Goal: Task Accomplishment & Management: Manage account settings

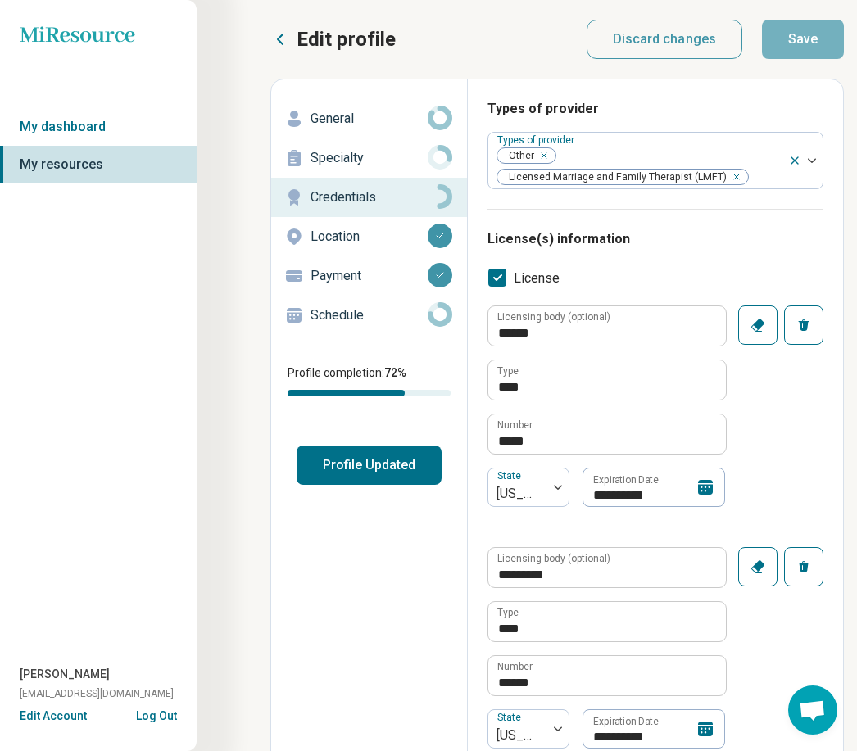
click at [708, 486] on icon at bounding box center [705, 487] width 15 height 15
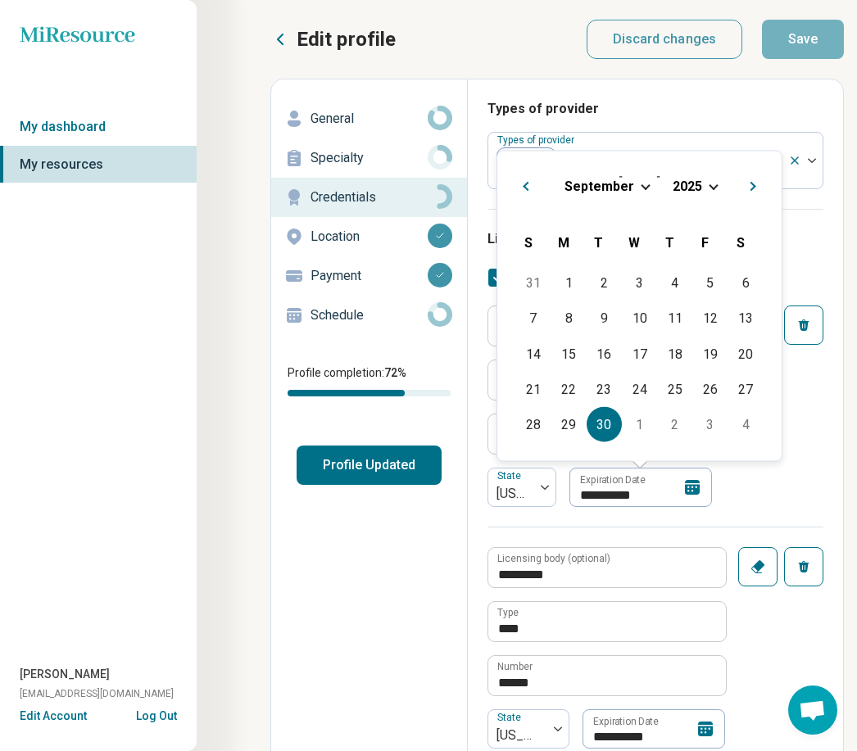
click at [697, 188] on span "2025" at bounding box center [686, 186] width 29 height 16
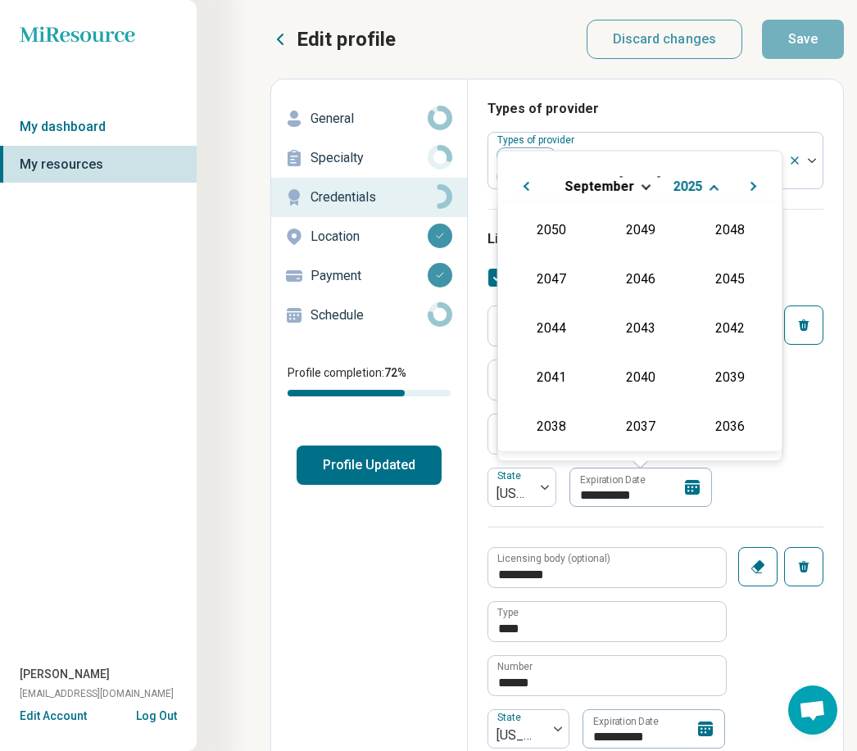
scroll to position [296, 0]
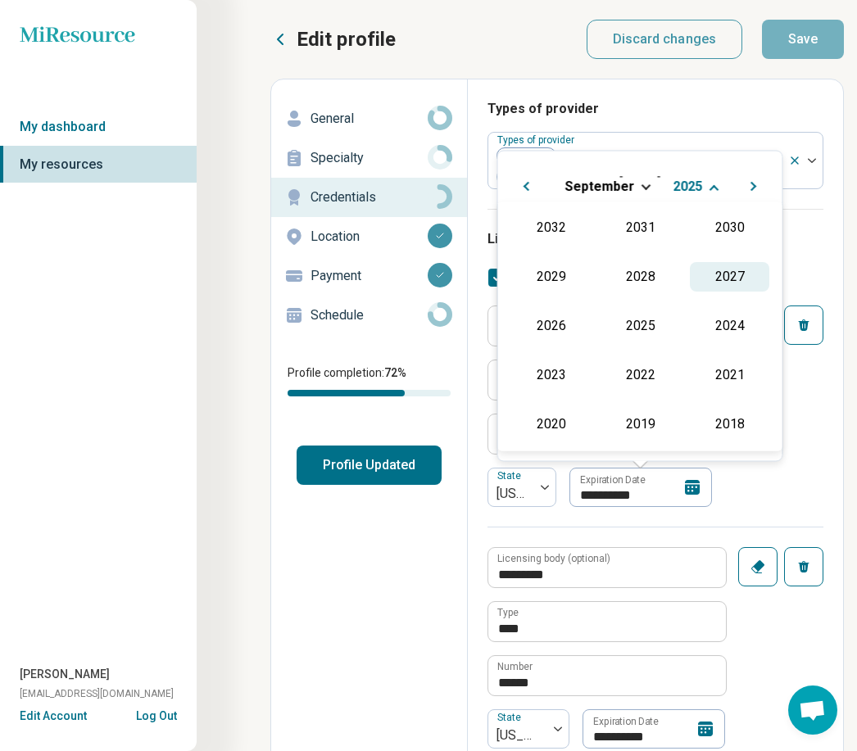
click at [714, 275] on div "2027" at bounding box center [728, 276] width 79 height 29
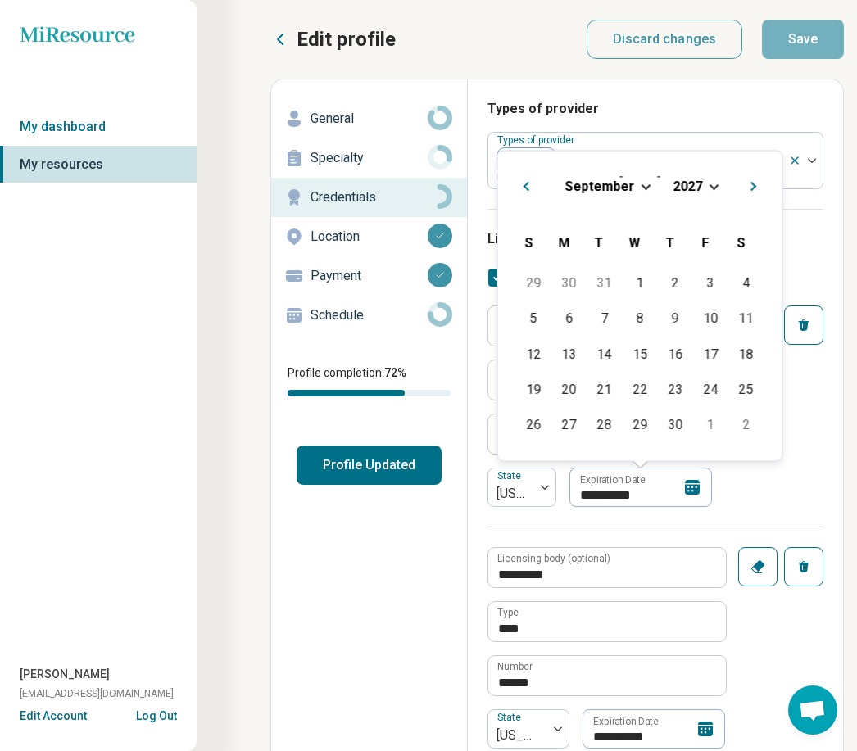
click at [772, 504] on div "**********" at bounding box center [655, 415] width 336 height 221
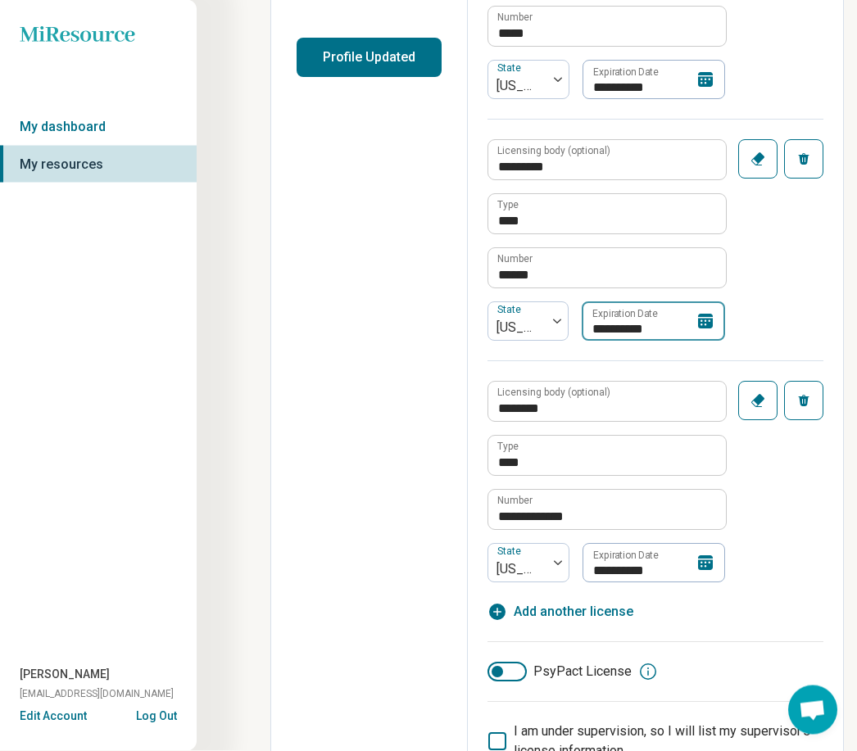
scroll to position [408, 0]
click at [700, 324] on icon at bounding box center [705, 321] width 15 height 15
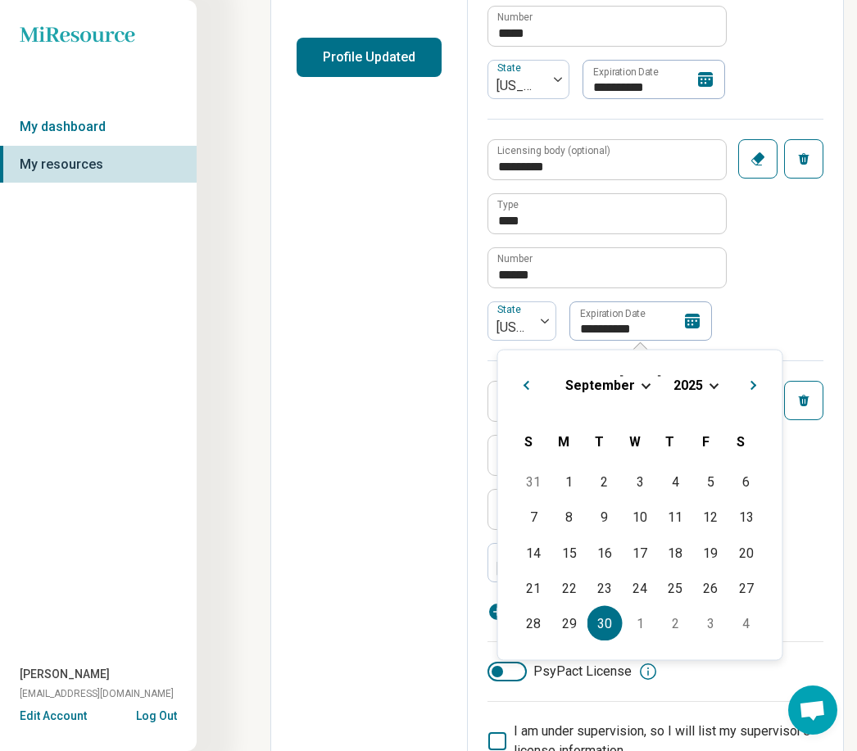
click at [686, 392] on span "2025" at bounding box center [687, 385] width 29 height 16
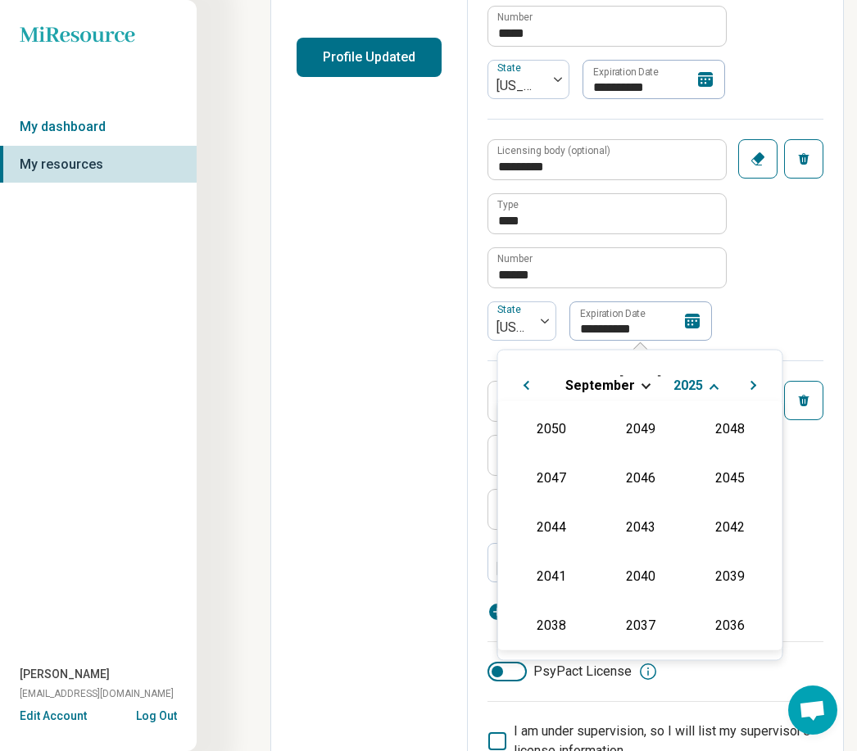
scroll to position [296, 0]
click at [554, 530] on div "2026" at bounding box center [550, 524] width 79 height 29
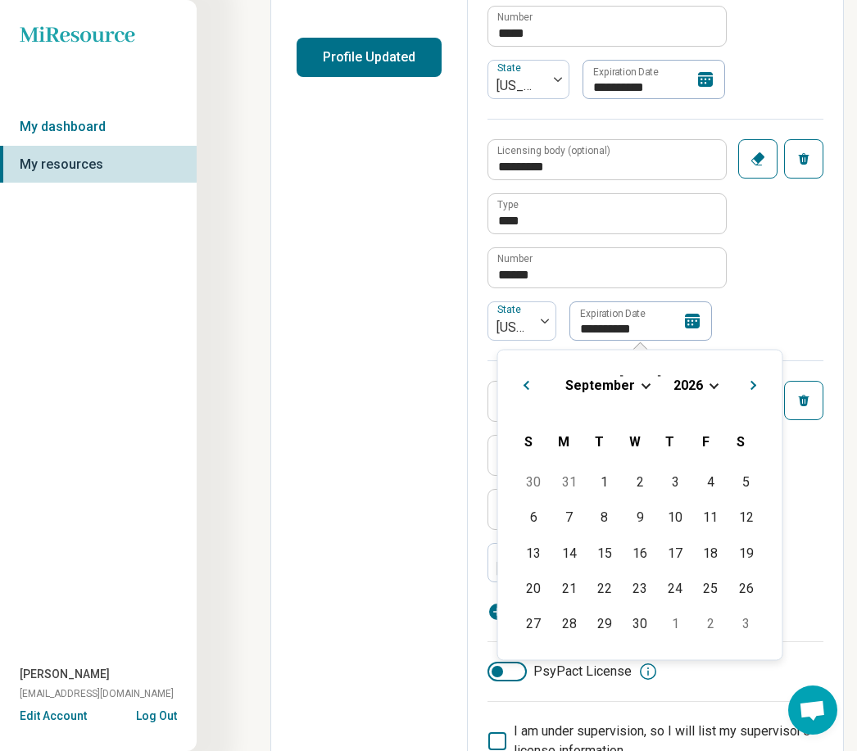
click at [816, 513] on div "**********" at bounding box center [655, 471] width 336 height 222
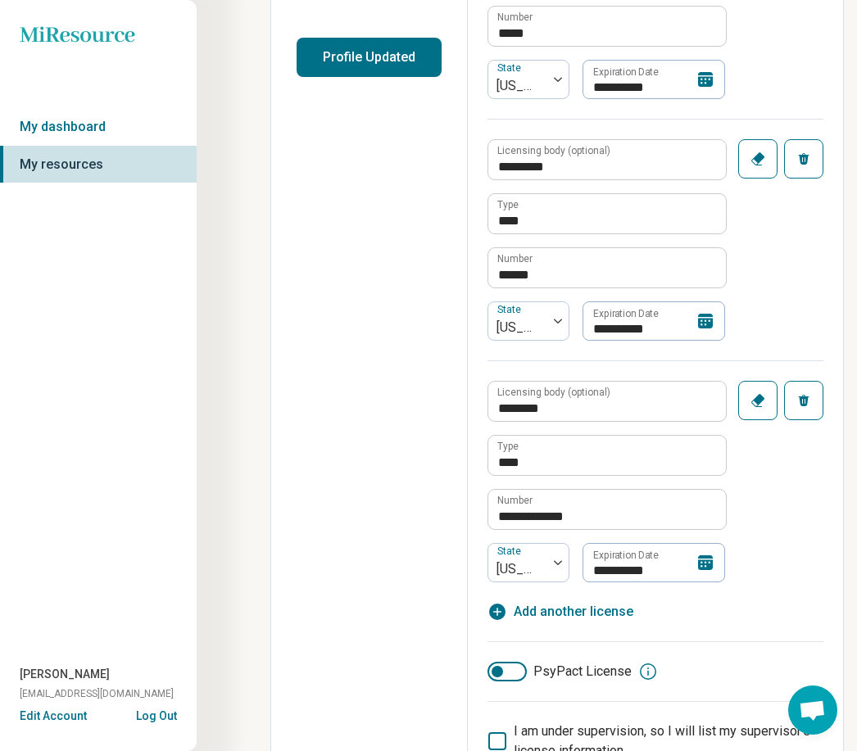
click at [704, 565] on icon at bounding box center [705, 562] width 15 height 15
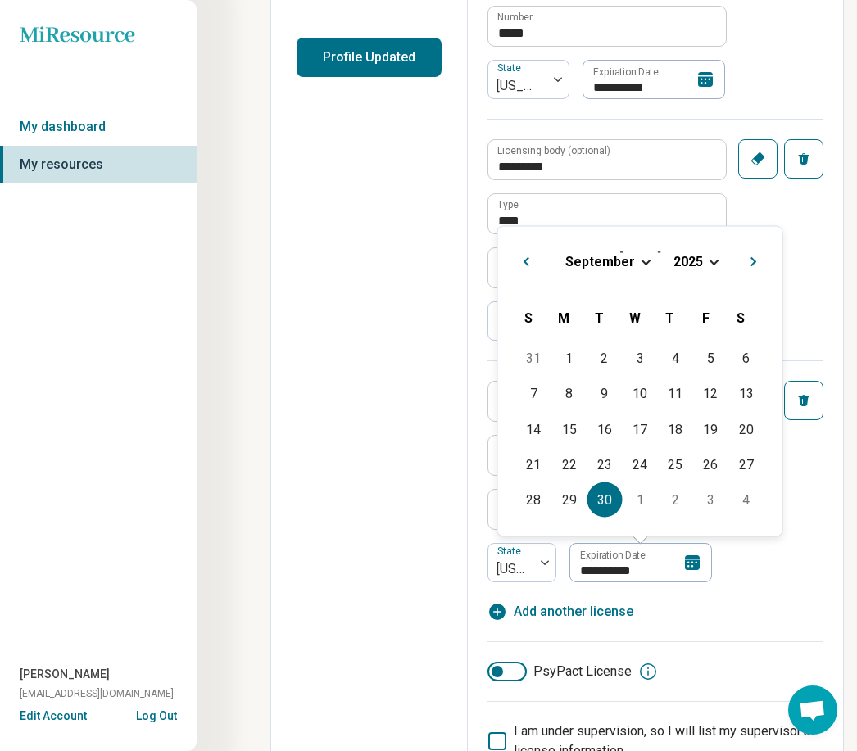
click at [692, 264] on span "2025" at bounding box center [687, 261] width 29 height 16
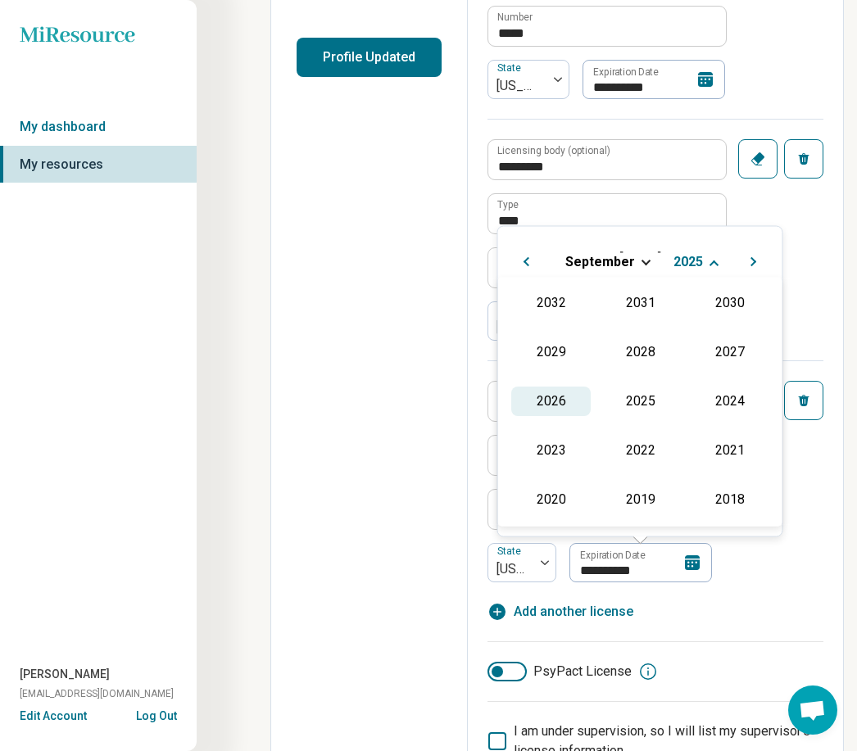
click at [549, 402] on div "2026" at bounding box center [550, 400] width 79 height 29
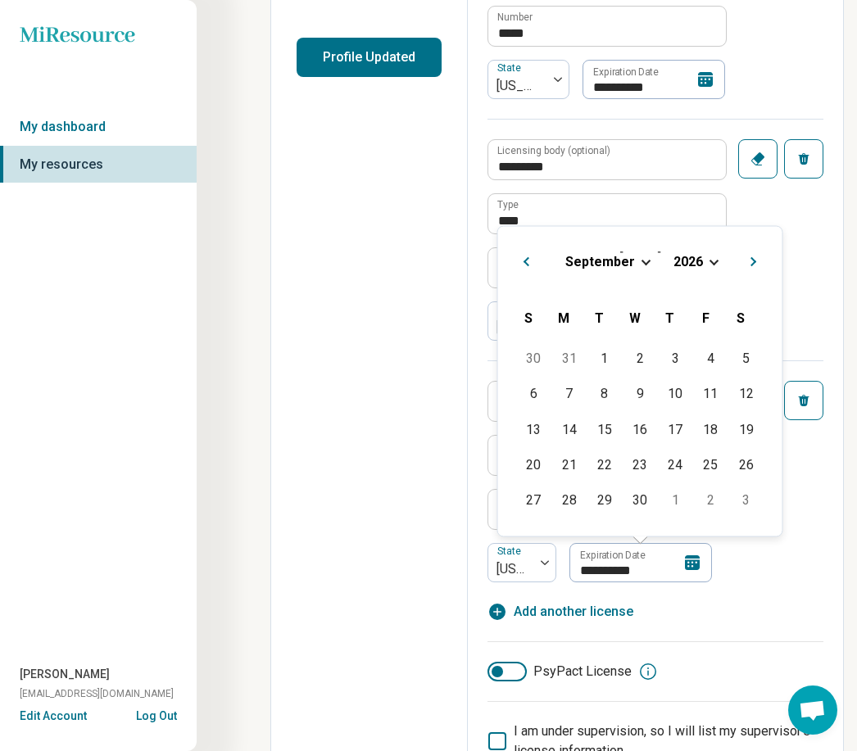
click at [801, 594] on div "**********" at bounding box center [655, 260] width 336 height 724
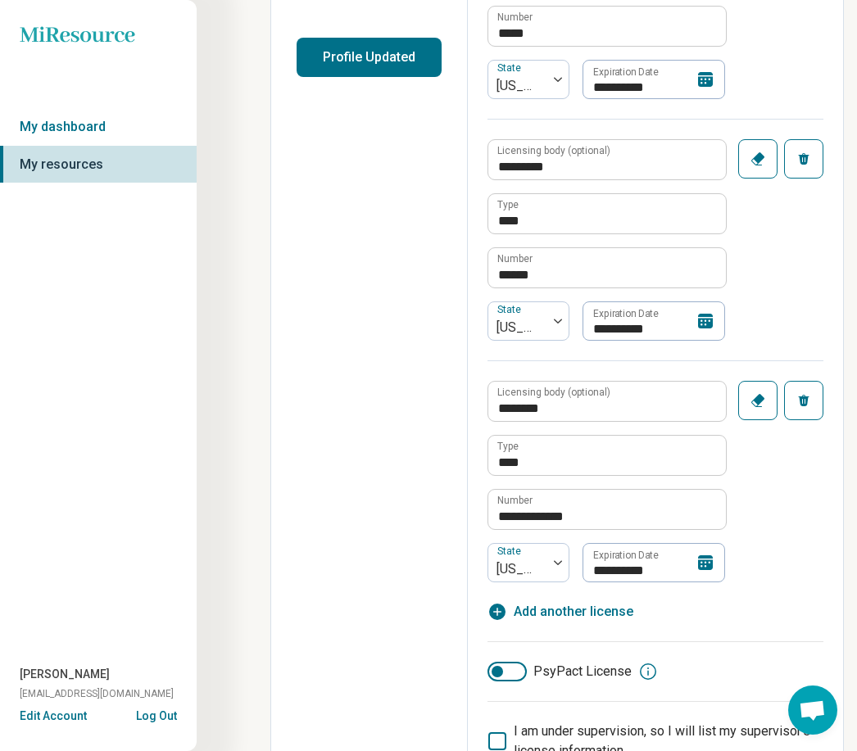
click at [708, 570] on icon at bounding box center [705, 562] width 15 height 15
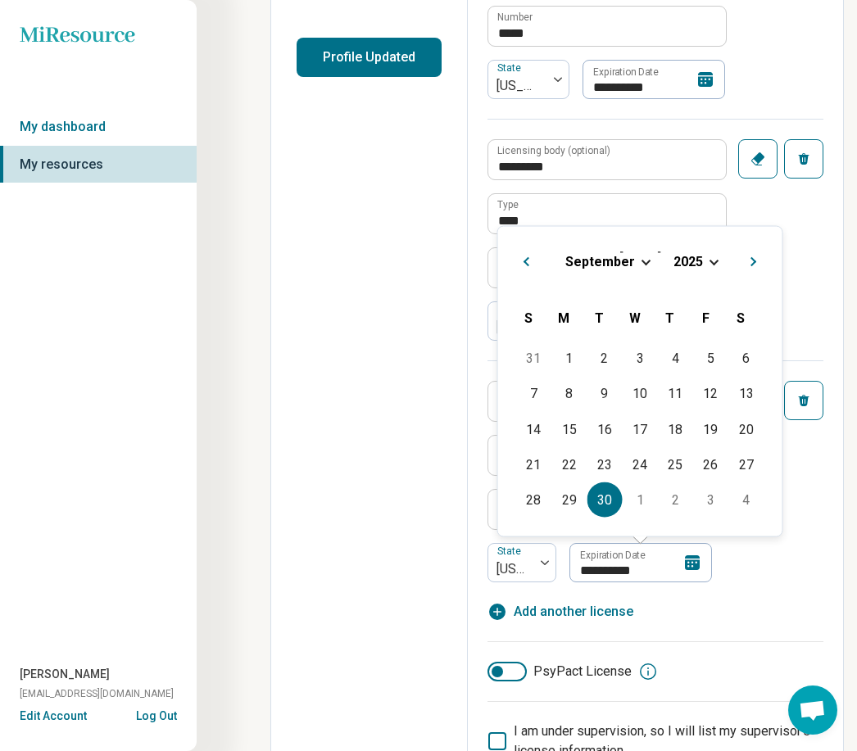
click at [703, 257] on div "[DATE]" at bounding box center [640, 260] width 258 height 17
click at [694, 262] on span "2025" at bounding box center [687, 261] width 29 height 16
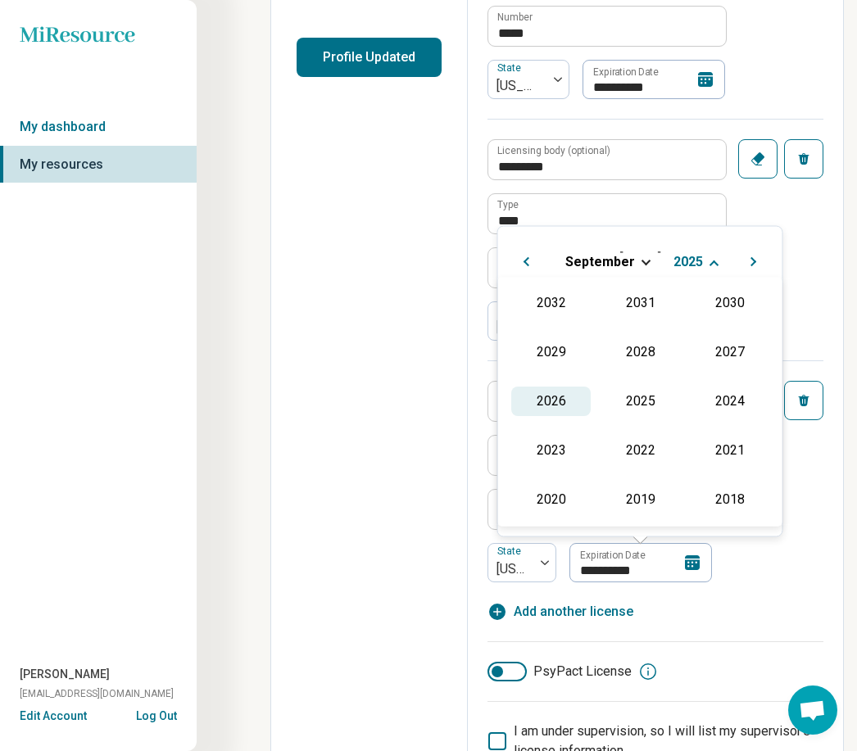
click at [545, 406] on div "2026" at bounding box center [550, 400] width 79 height 29
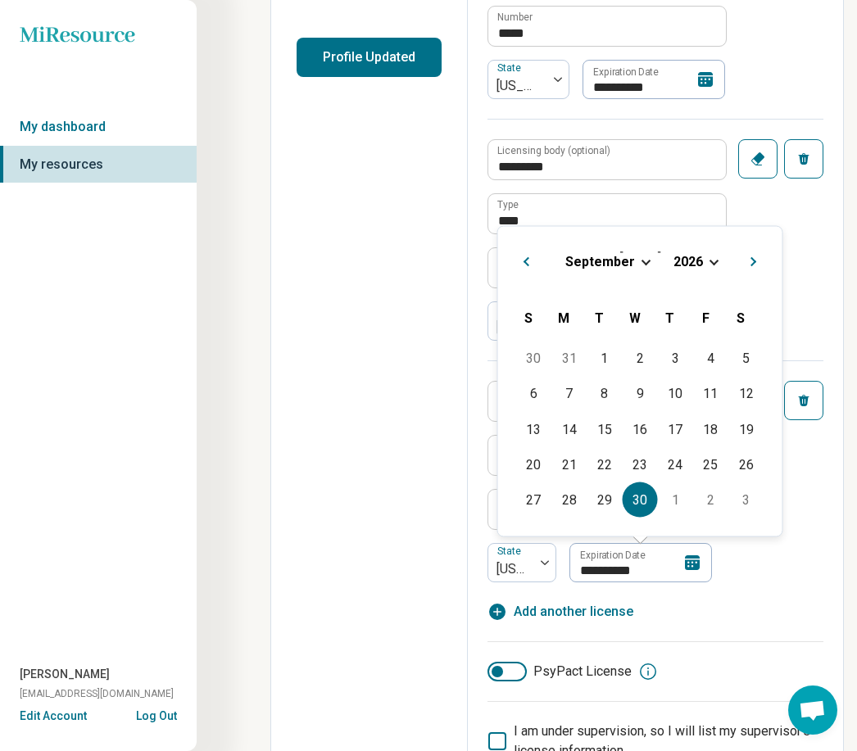
click at [632, 491] on div "30" at bounding box center [638, 499] width 35 height 35
type textarea "*"
type input "**********"
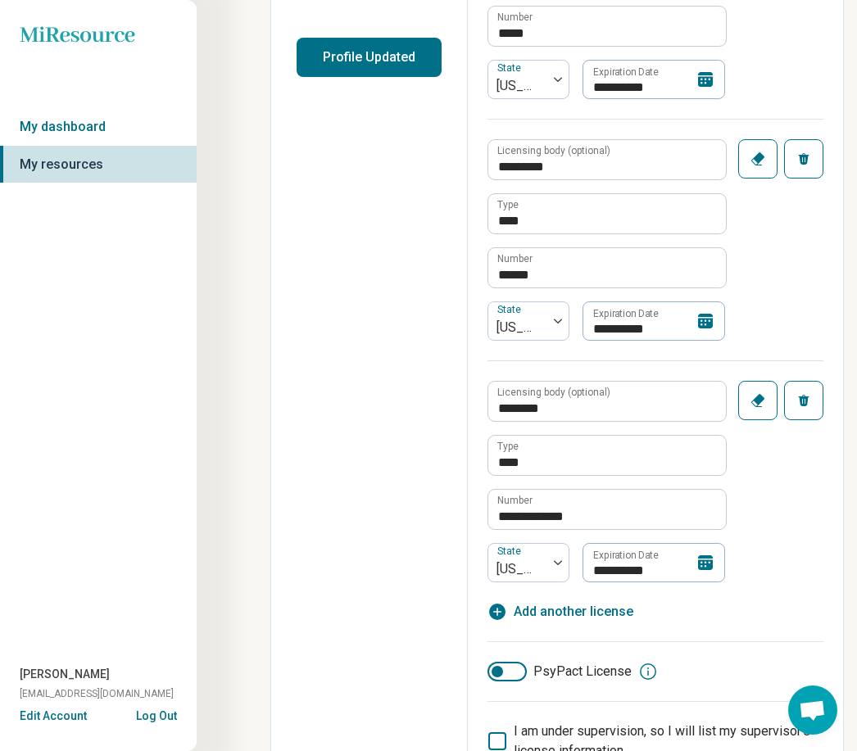
click at [708, 323] on icon at bounding box center [705, 321] width 15 height 15
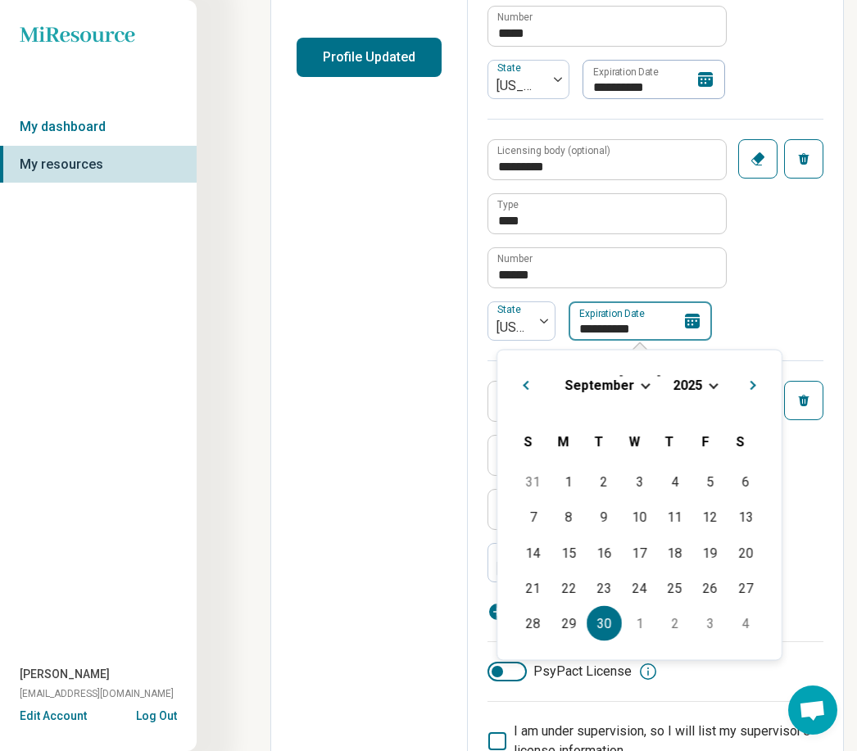
scroll to position [407, 0]
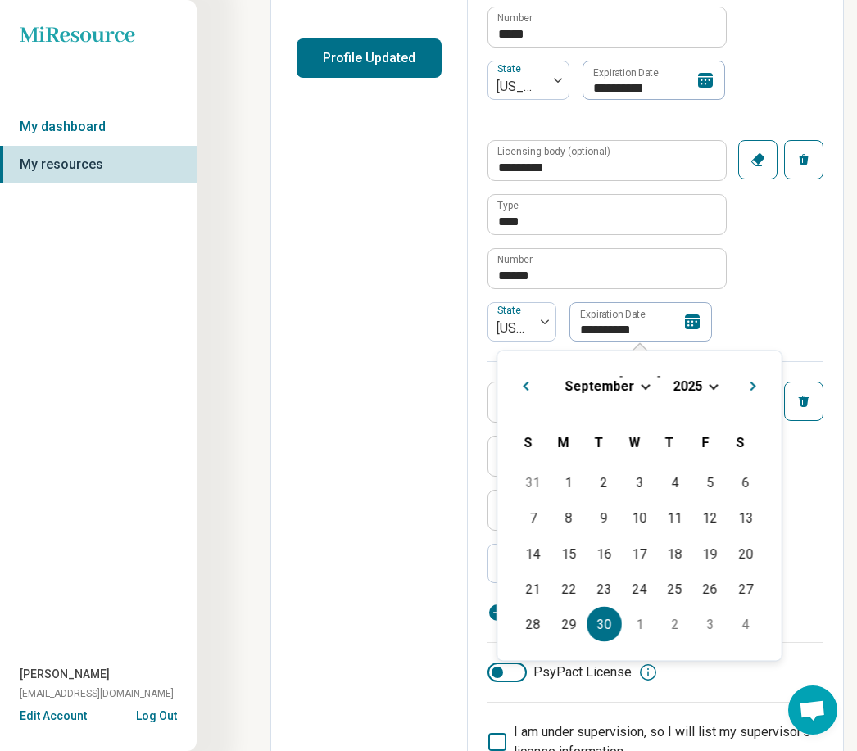
click at [708, 392] on div "[DATE]" at bounding box center [639, 385] width 258 height 17
click at [698, 379] on span "2025" at bounding box center [687, 385] width 29 height 16
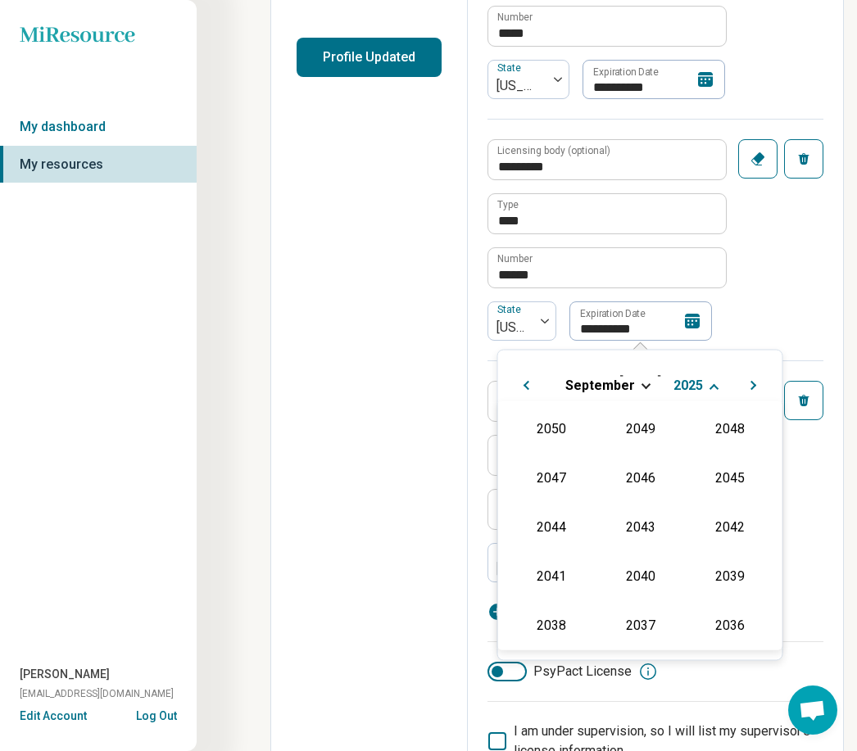
scroll to position [296, 0]
click at [556, 517] on div "2026" at bounding box center [550, 524] width 79 height 29
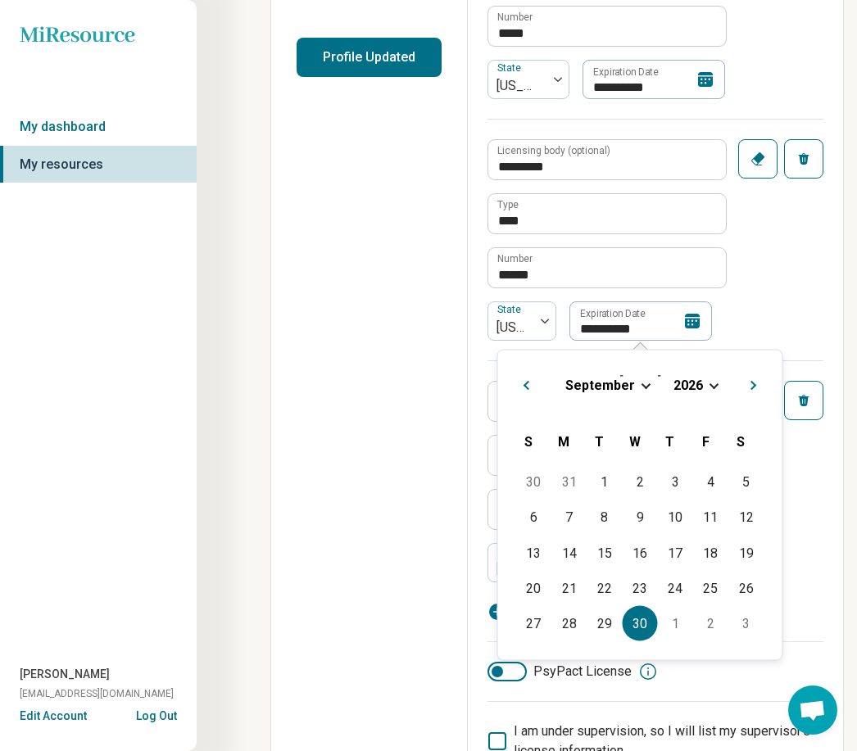
click at [633, 618] on div "30" at bounding box center [638, 623] width 35 height 35
type input "**********"
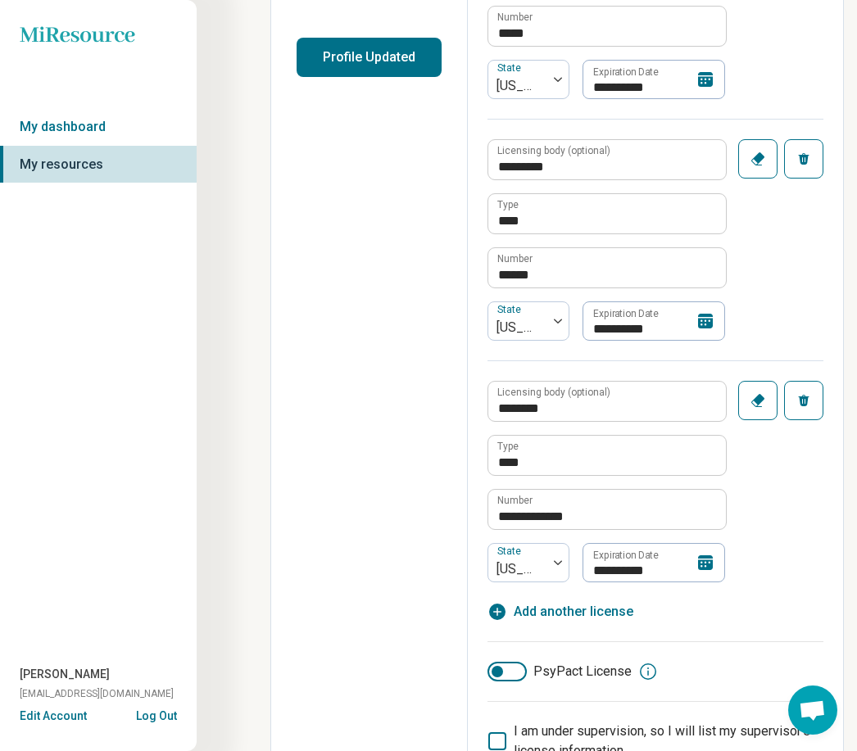
click at [703, 79] on icon at bounding box center [705, 79] width 15 height 15
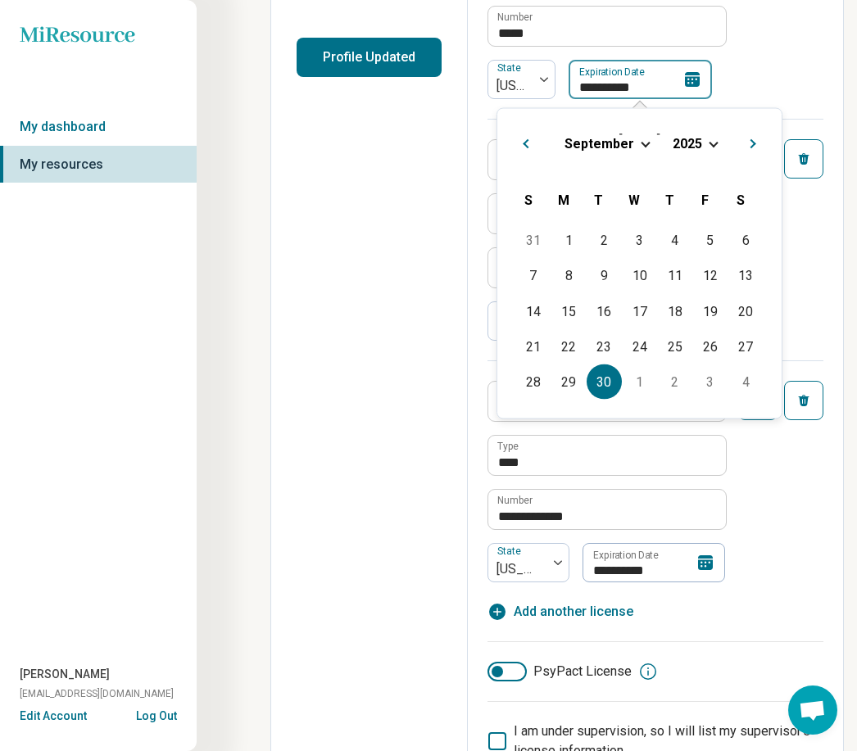
scroll to position [407, 0]
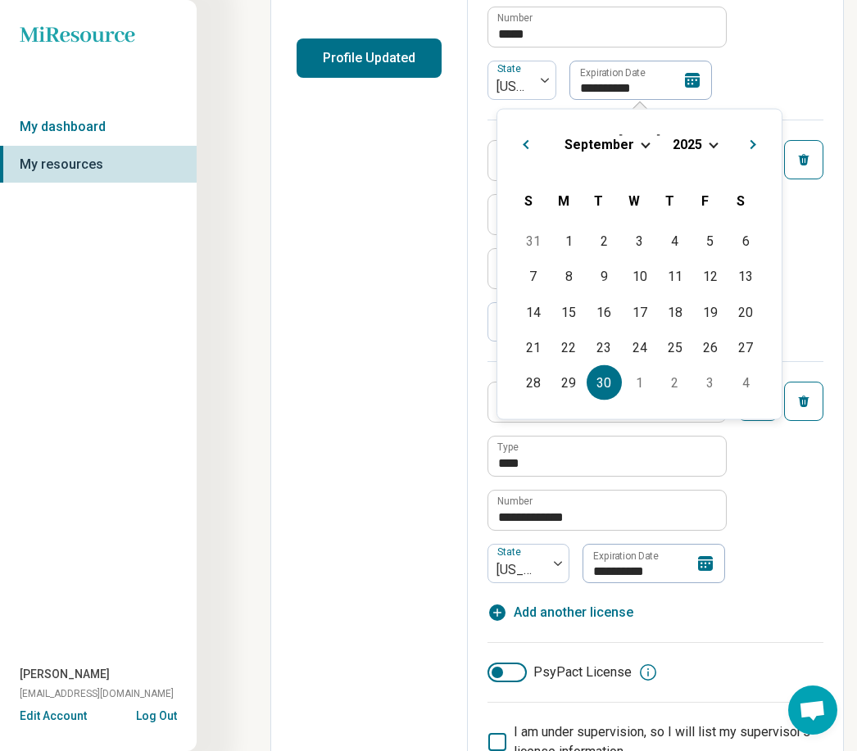
click at [694, 141] on span "2025" at bounding box center [686, 144] width 29 height 16
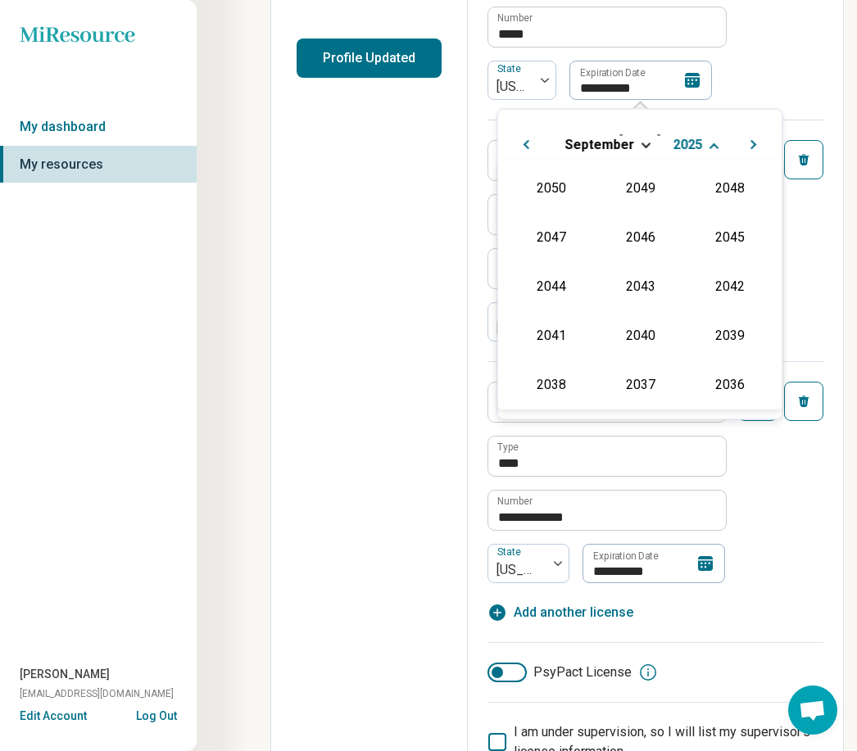
scroll to position [296, 0]
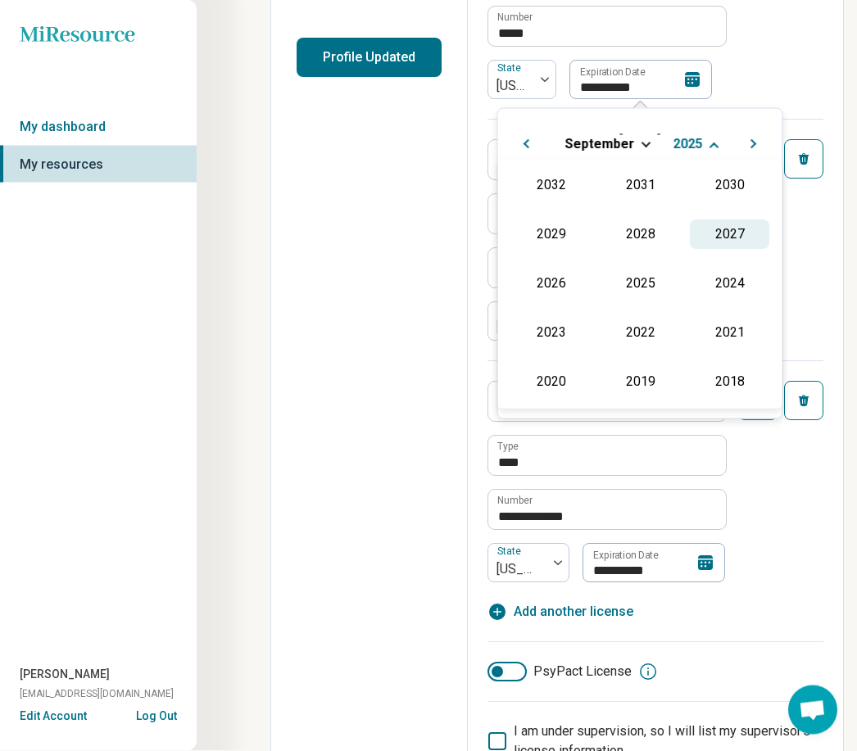
click at [721, 229] on div "2027" at bounding box center [728, 234] width 79 height 29
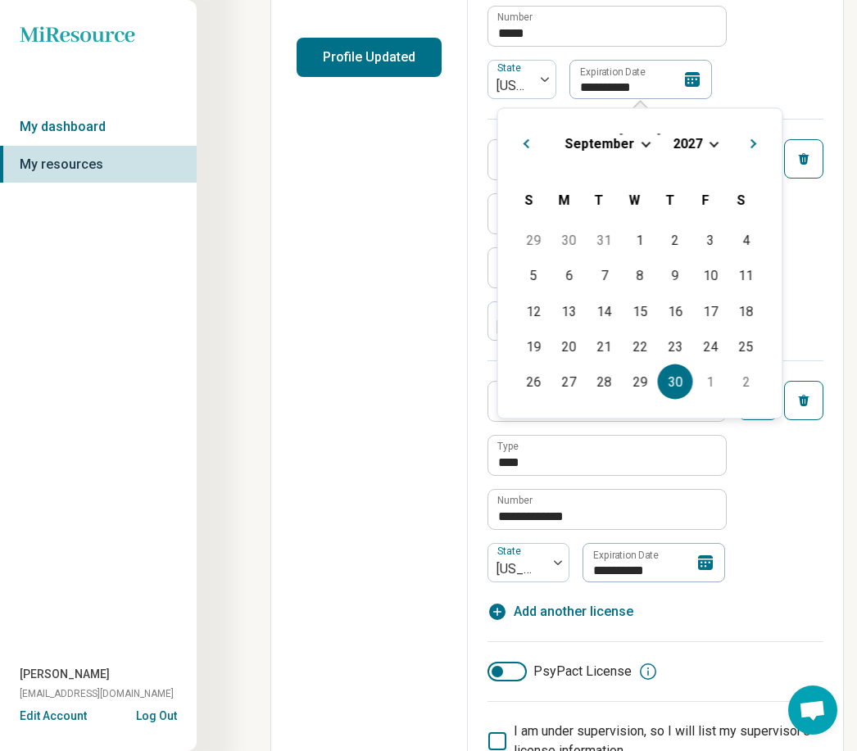
click at [668, 368] on div "30" at bounding box center [675, 381] width 35 height 35
type input "**********"
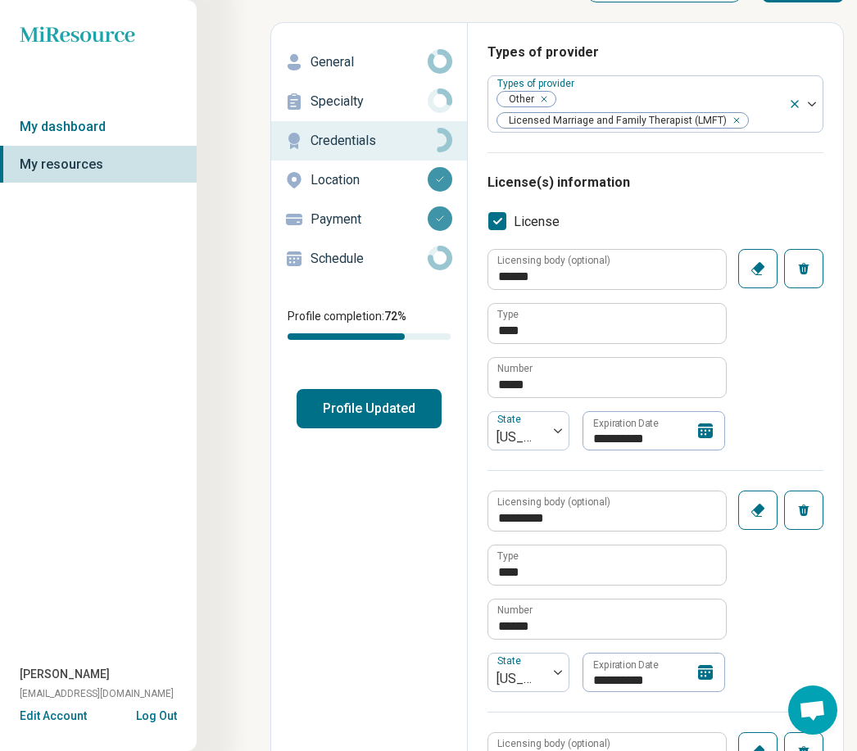
scroll to position [0, 0]
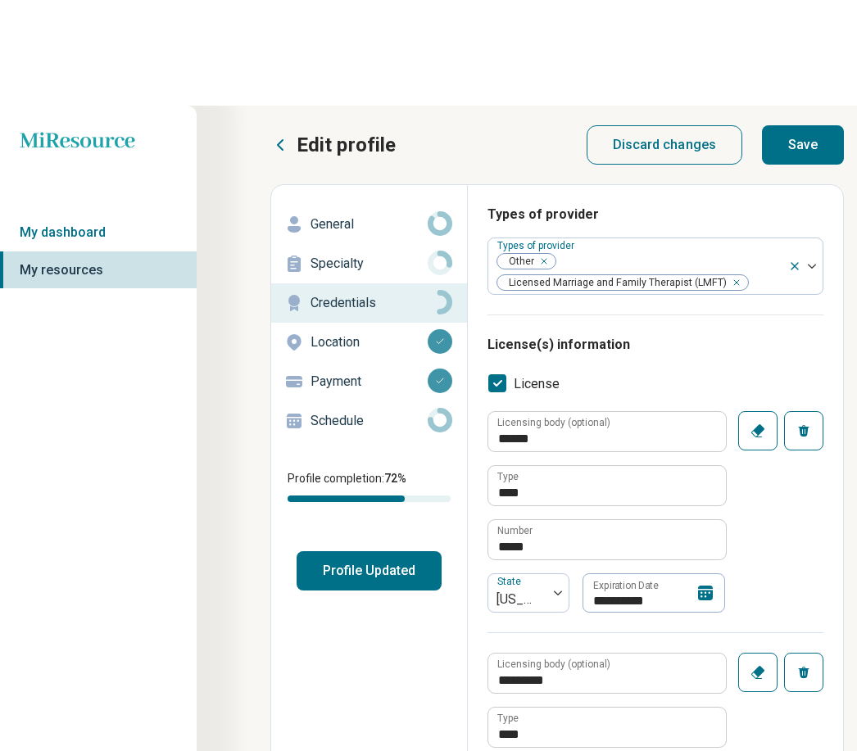
type textarea "*"
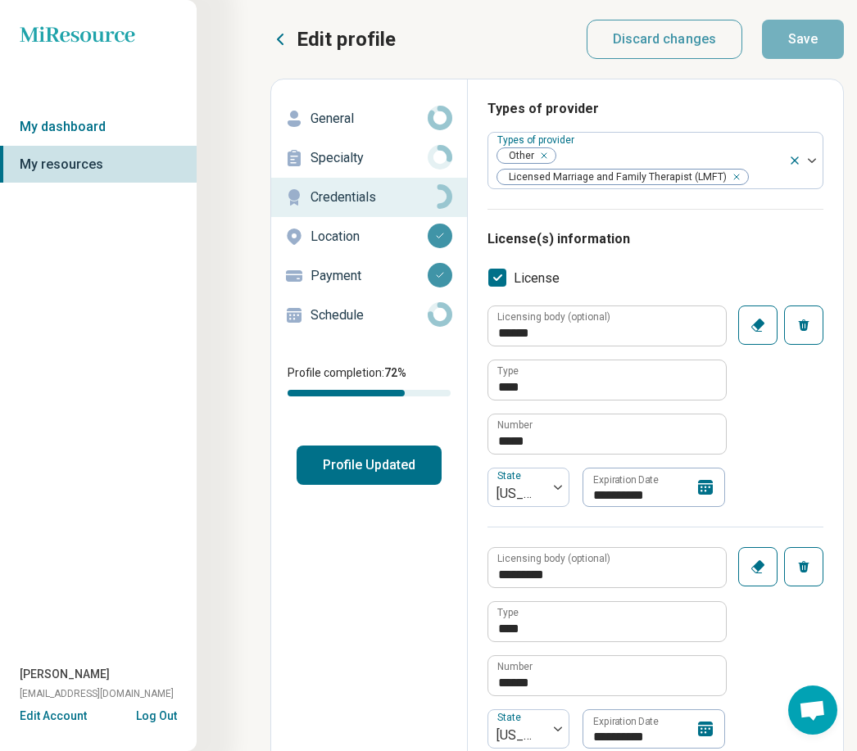
click at [705, 486] on icon at bounding box center [705, 487] width 15 height 15
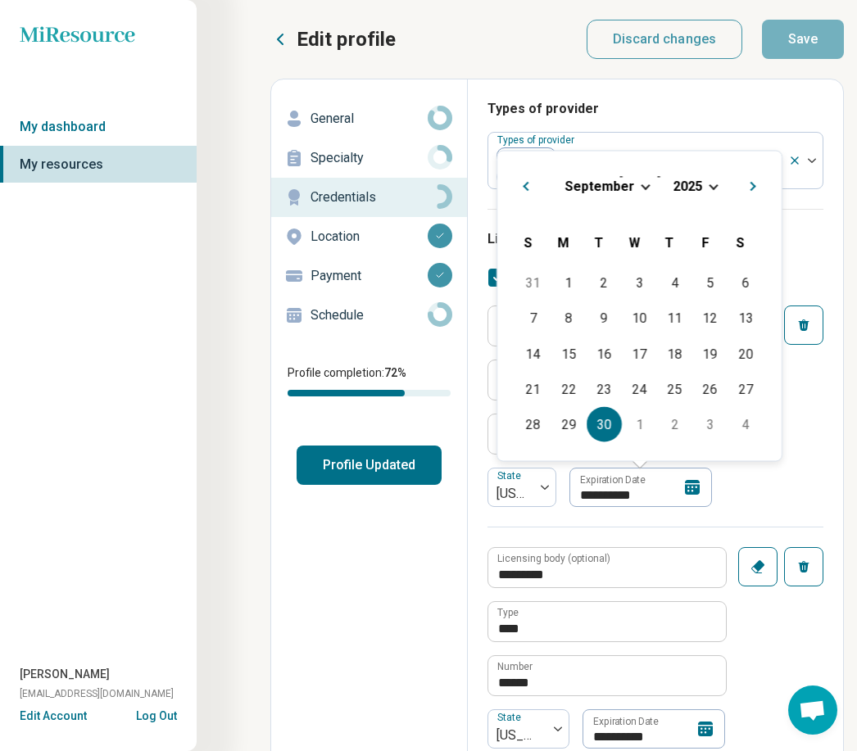
click at [685, 187] on span "2025" at bounding box center [686, 186] width 29 height 16
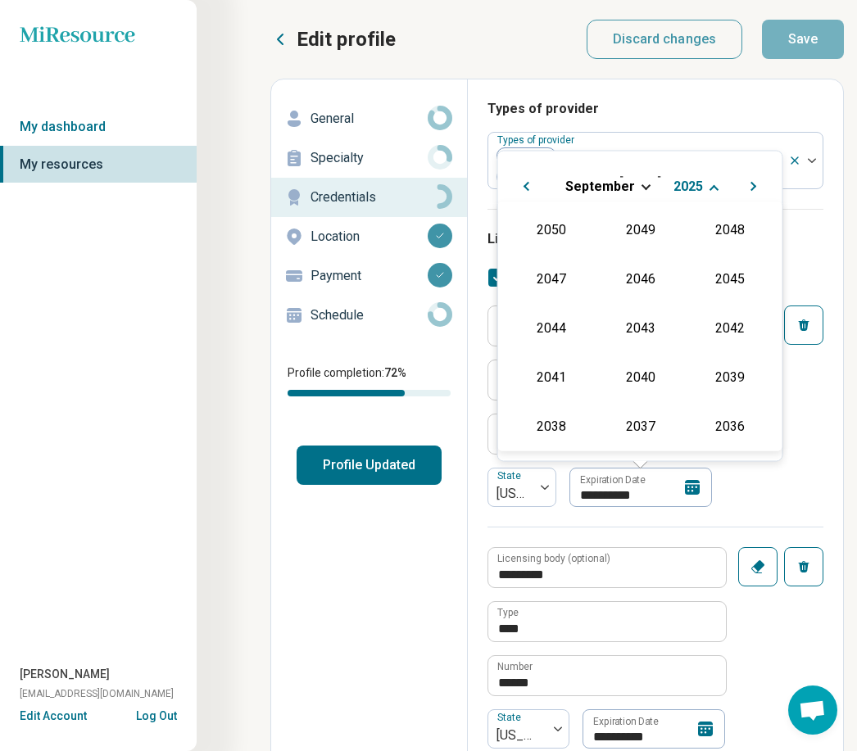
scroll to position [296, 0]
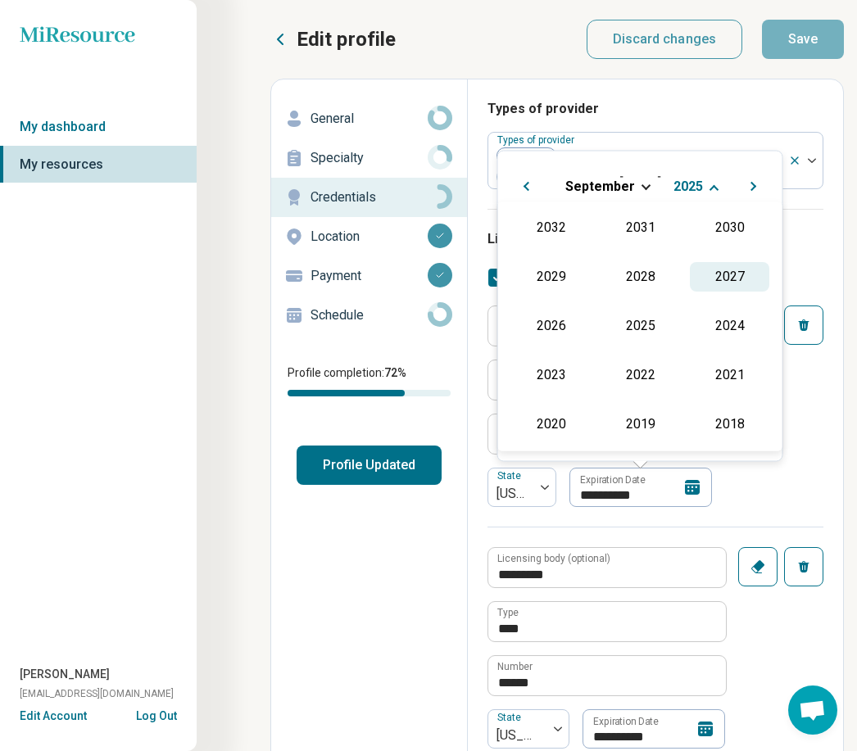
click at [716, 283] on div "2027" at bounding box center [728, 276] width 79 height 29
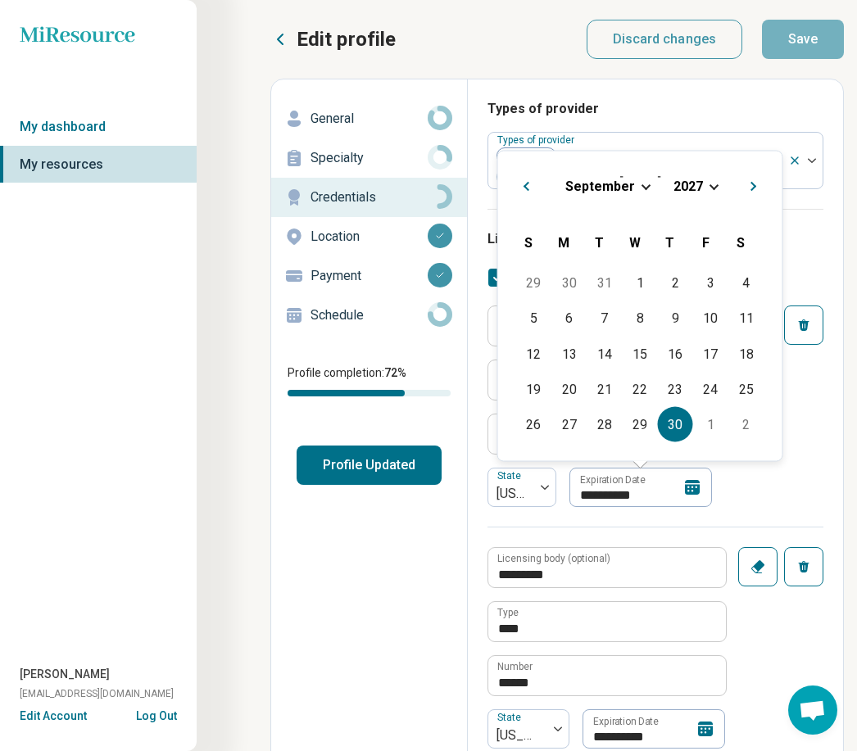
click at [667, 418] on div "30" at bounding box center [675, 424] width 35 height 35
type textarea "*"
type input "**********"
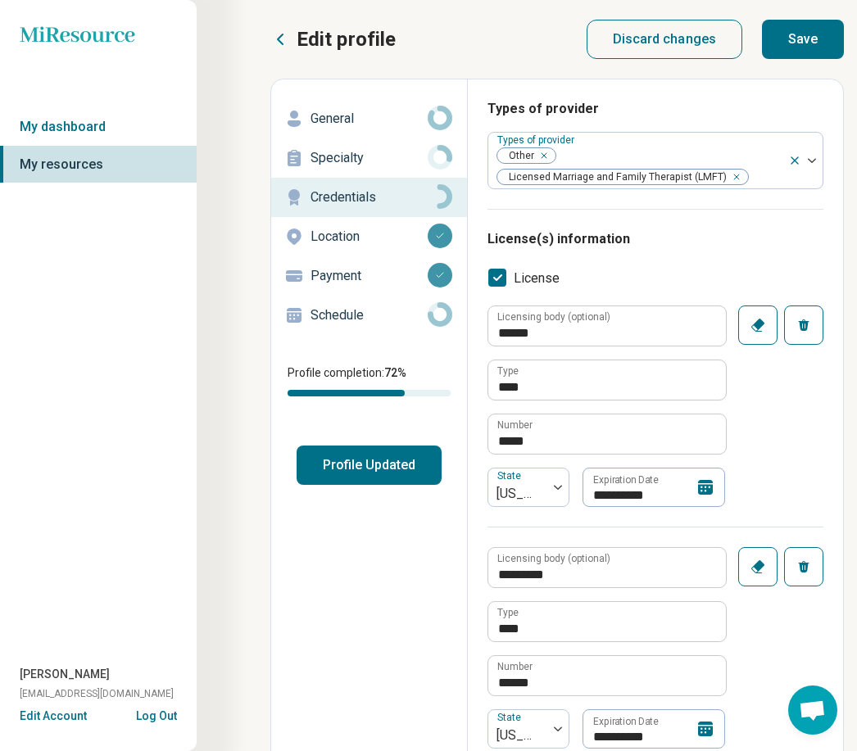
type textarea "*"
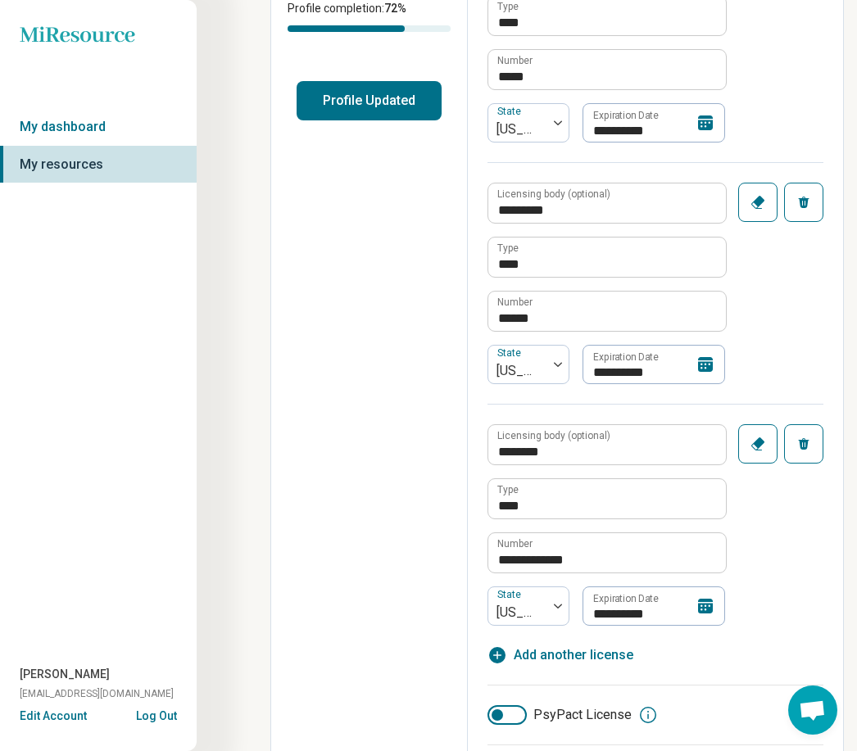
click at [703, 367] on icon at bounding box center [705, 364] width 15 height 15
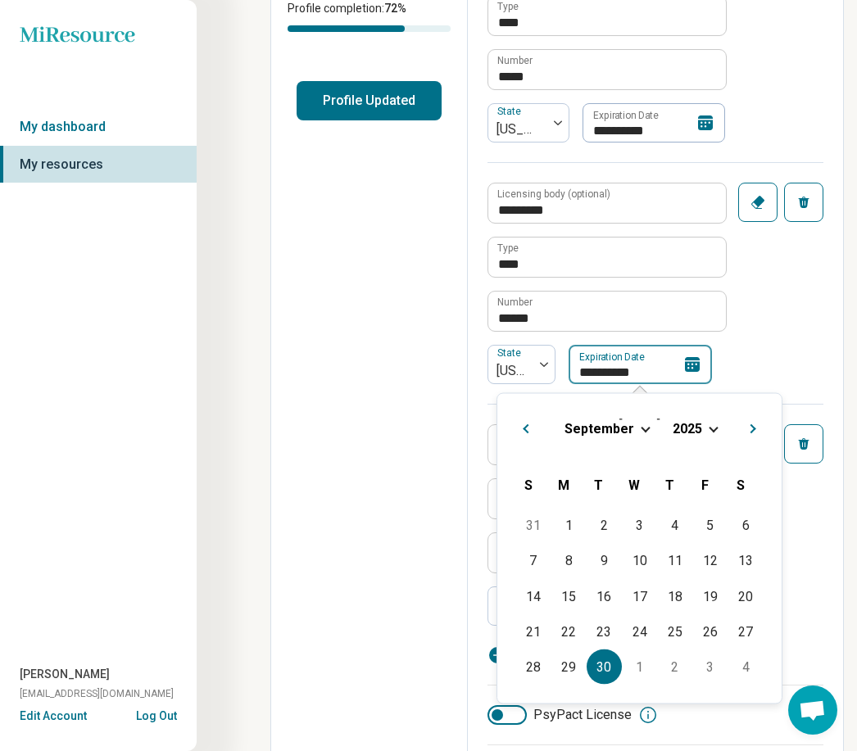
scroll to position [364, 0]
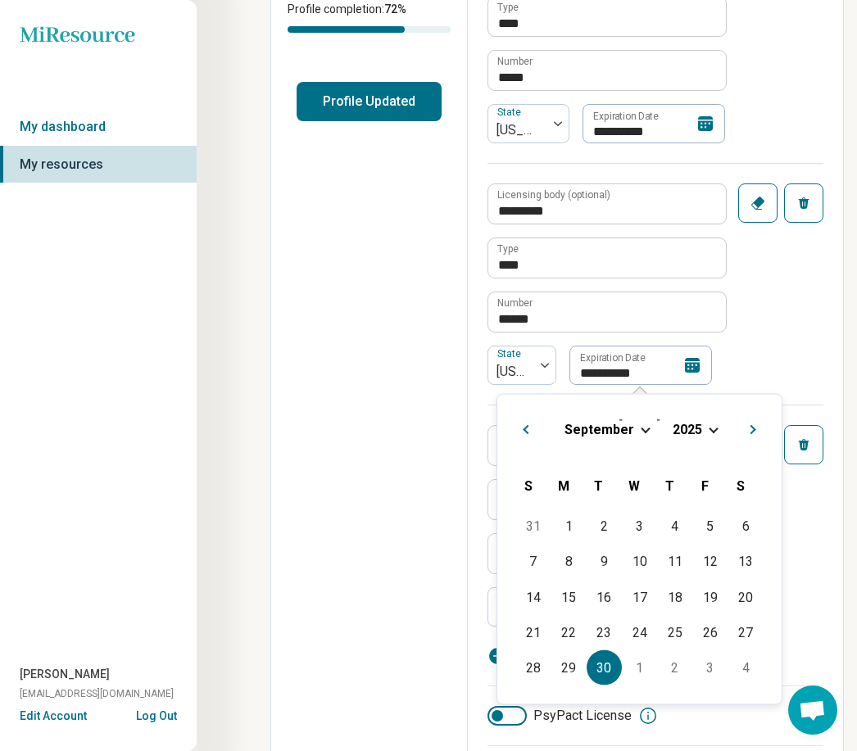
click at [702, 415] on h2 "[DATE]" at bounding box center [639, 426] width 258 height 24
click at [702, 430] on div "[DATE]" at bounding box center [640, 428] width 258 height 17
click at [680, 430] on span "2025" at bounding box center [687, 428] width 29 height 16
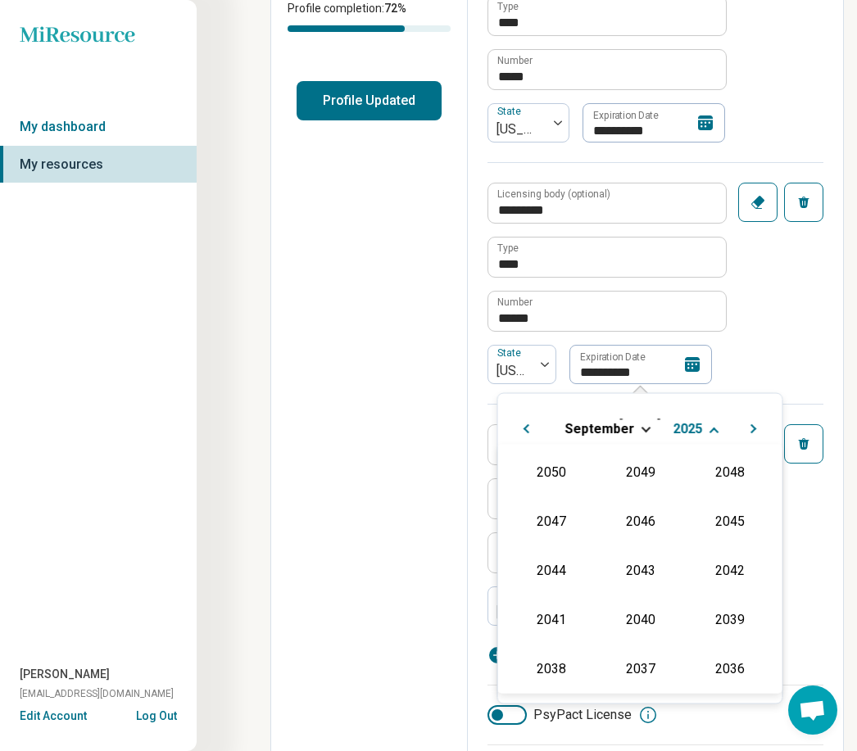
scroll to position [296, 0]
click at [538, 578] on div "2026" at bounding box center [550, 568] width 79 height 29
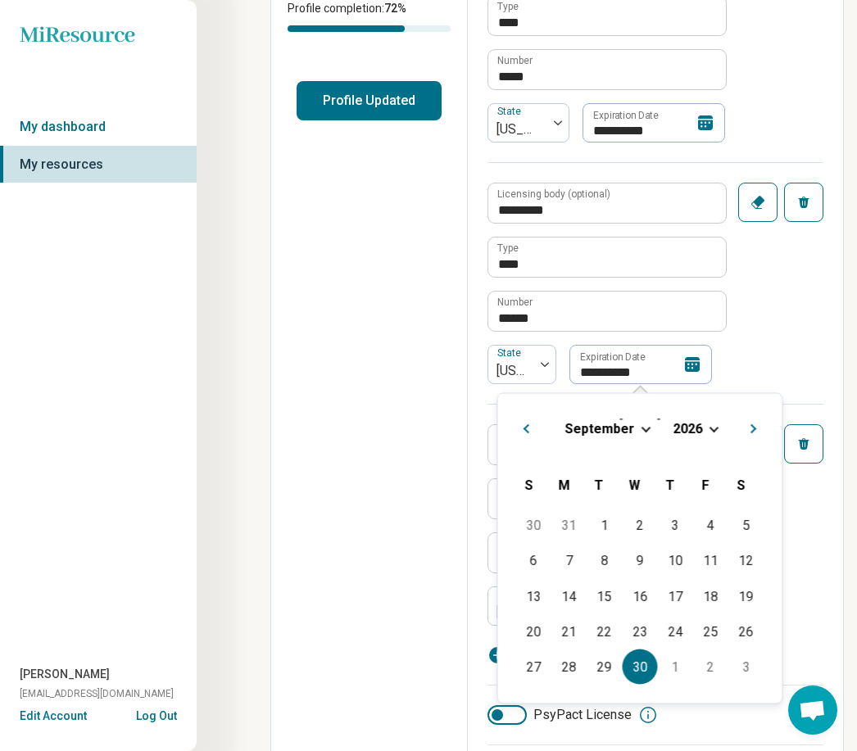
click at [639, 660] on div "30" at bounding box center [638, 666] width 35 height 35
type input "**********"
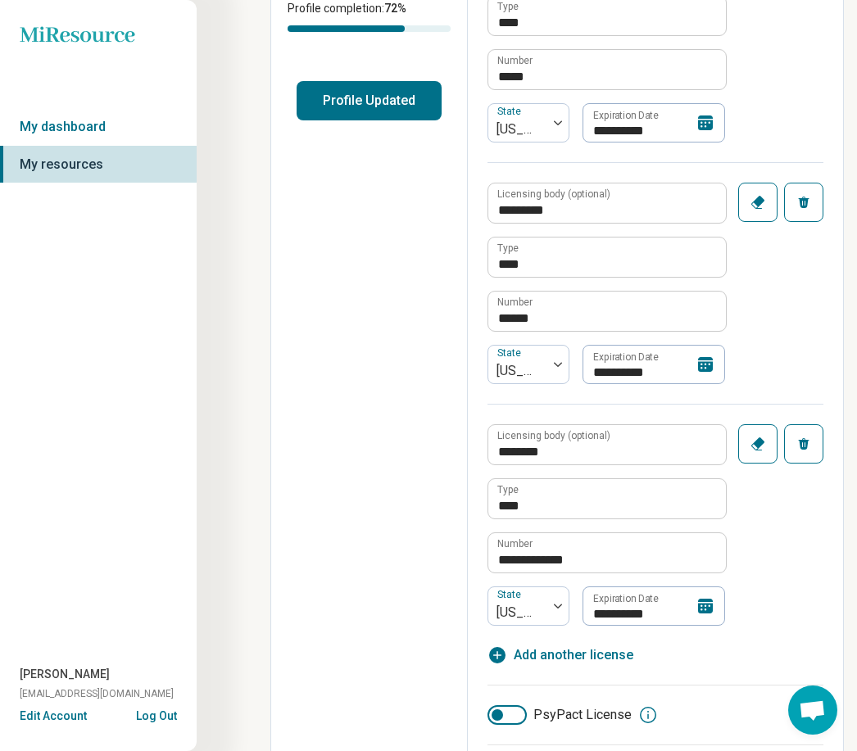
click at [703, 605] on icon at bounding box center [705, 606] width 15 height 15
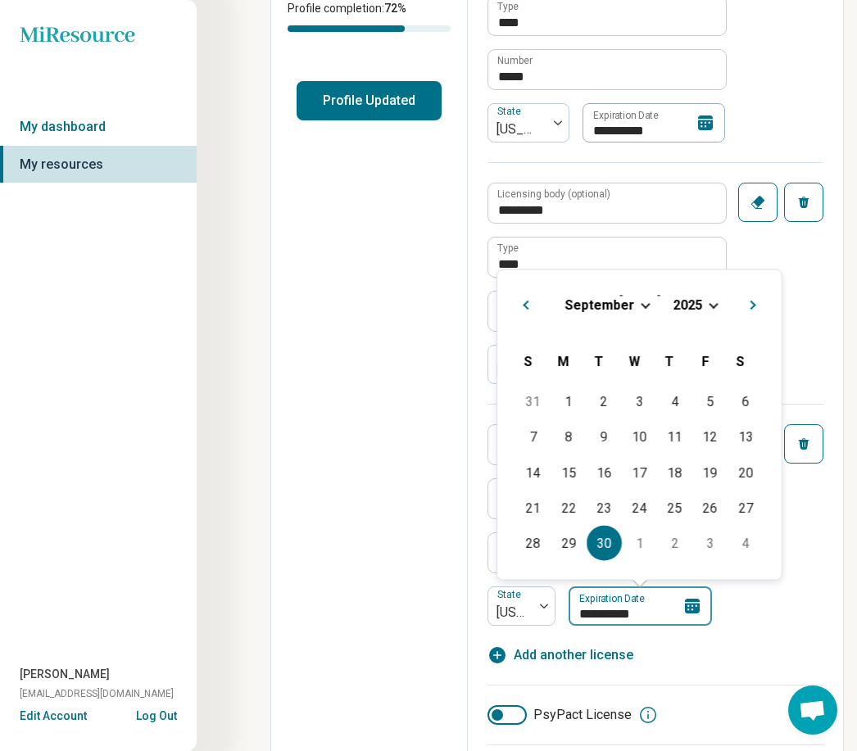
scroll to position [364, 0]
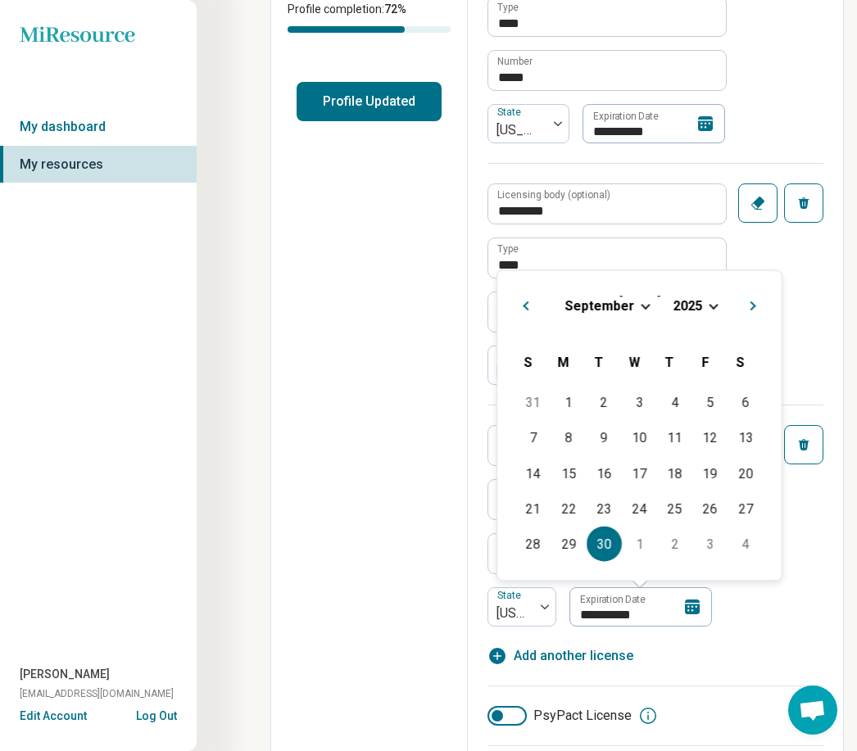
click at [694, 308] on span "2025" at bounding box center [686, 305] width 29 height 16
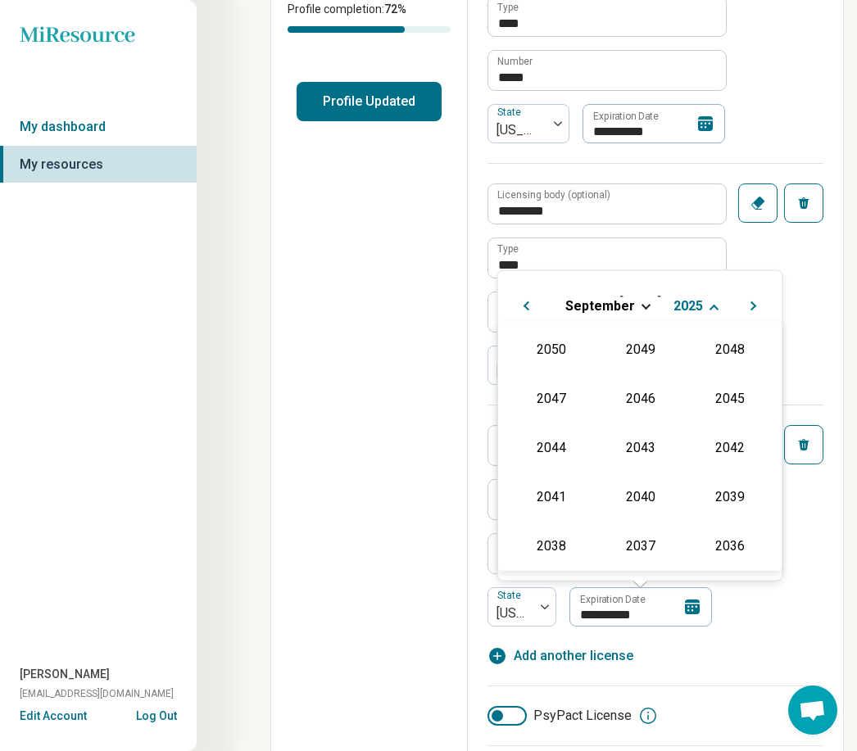
scroll to position [296, 0]
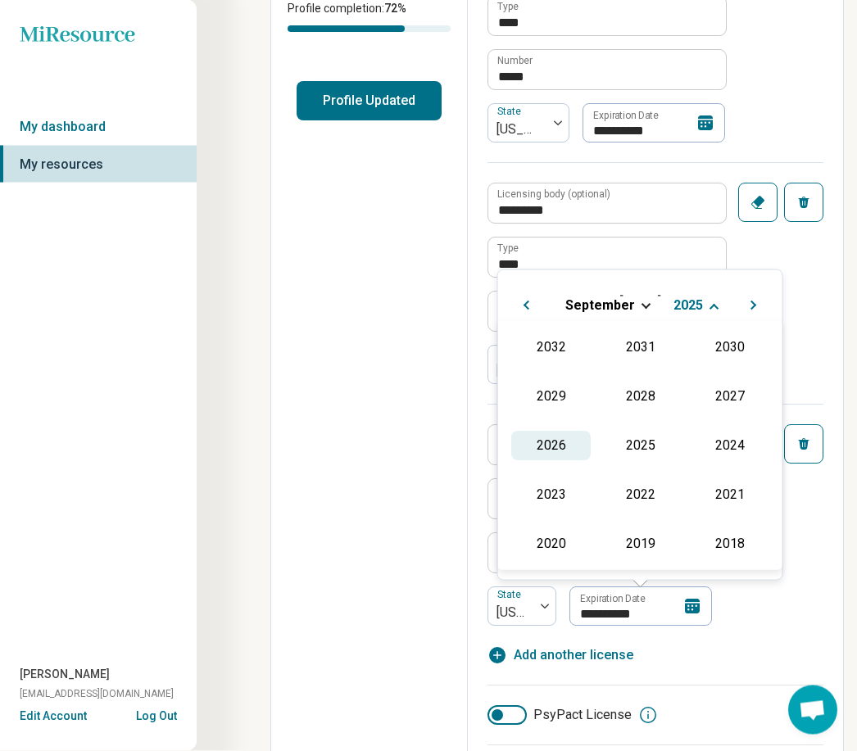
click at [563, 446] on div "2026" at bounding box center [550, 445] width 79 height 29
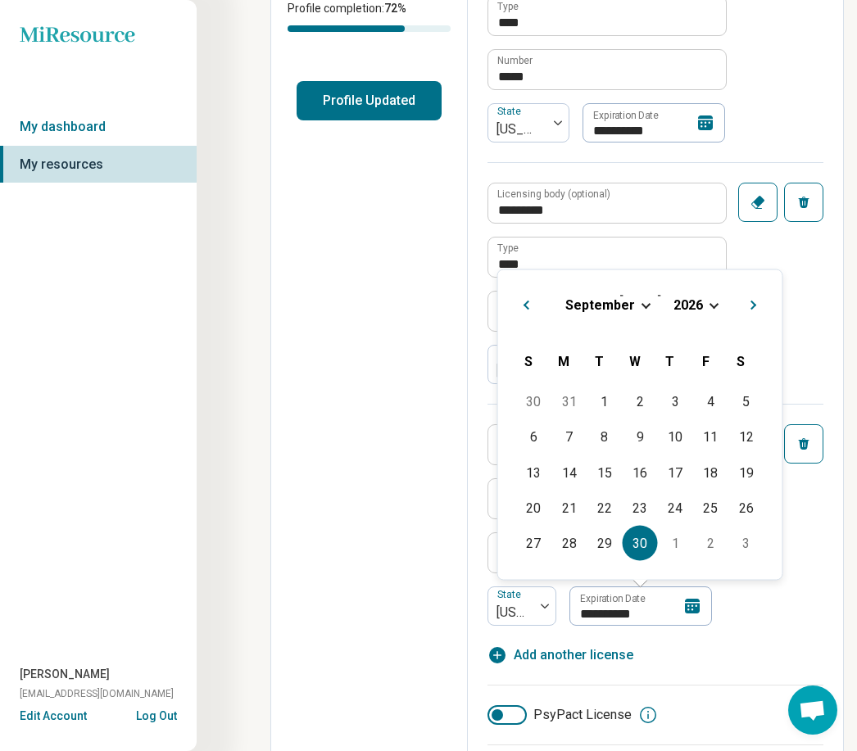
click at [640, 536] on div "30" at bounding box center [638, 543] width 35 height 35
type input "**********"
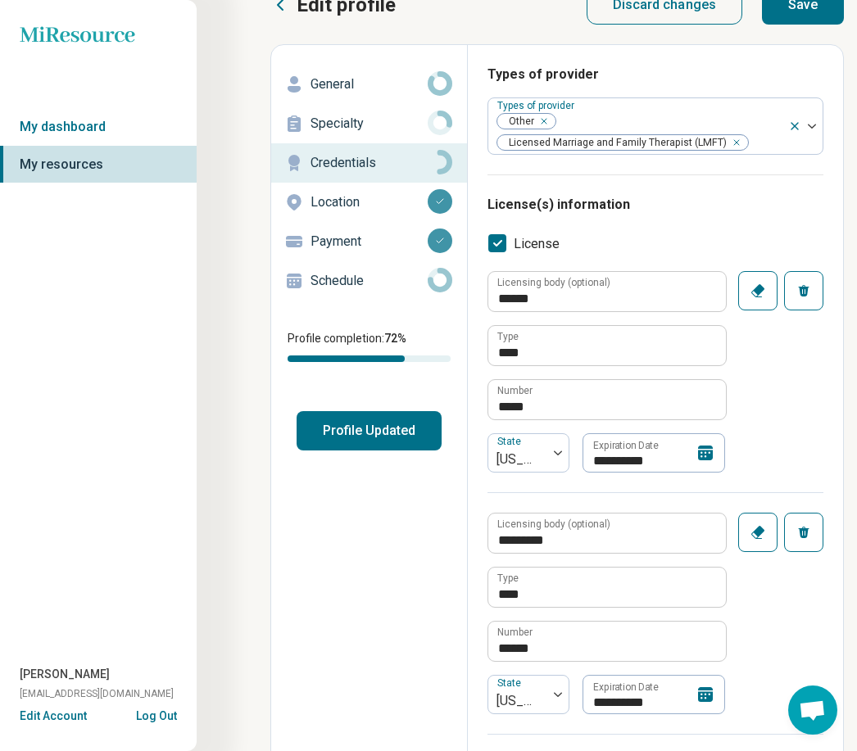
scroll to position [0, 0]
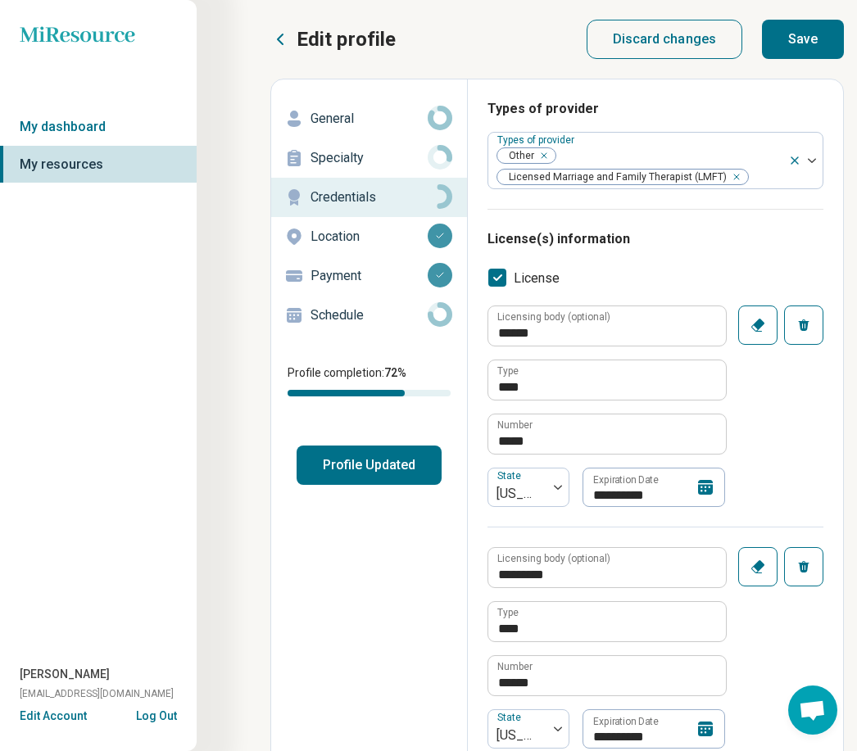
click at [802, 33] on button "Save" at bounding box center [803, 39] width 82 height 39
type textarea "*"
click at [393, 476] on button "Profile Updated" at bounding box center [368, 464] width 145 height 39
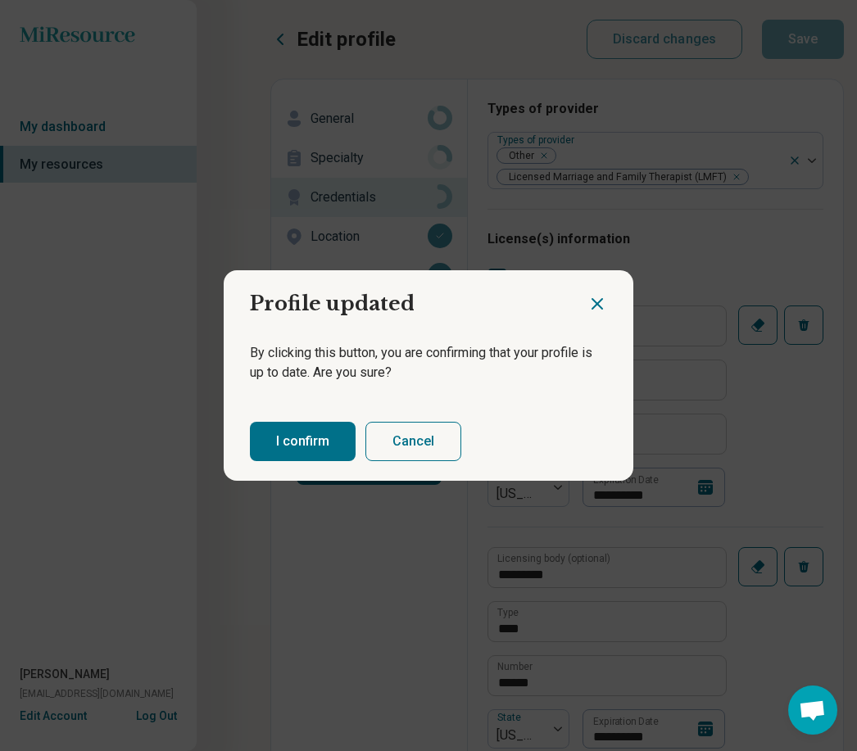
click at [323, 450] on button "I confirm" at bounding box center [303, 441] width 106 height 39
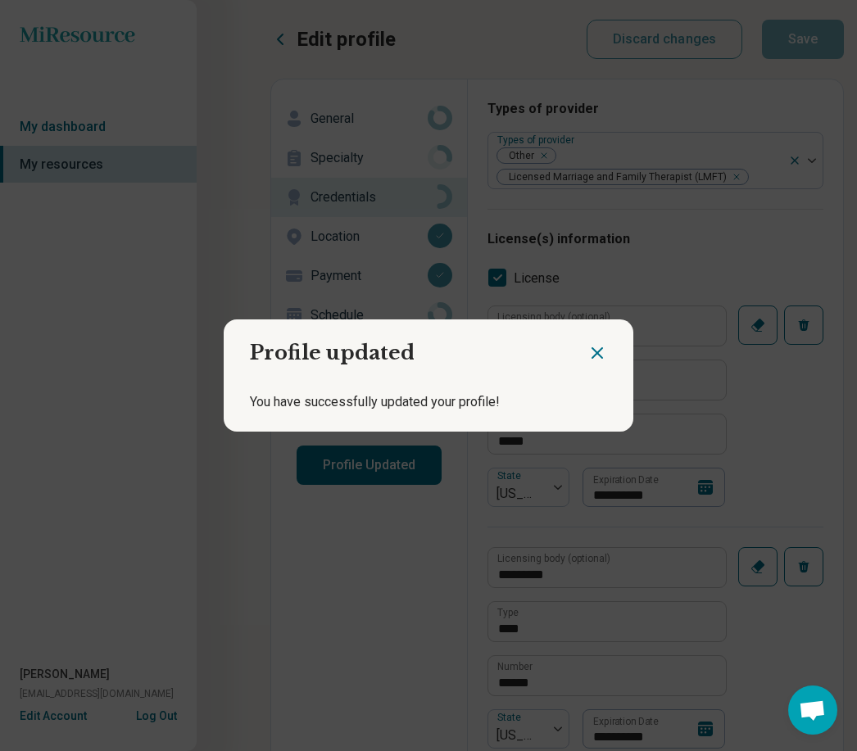
click at [597, 356] on icon "Close dialog" at bounding box center [597, 353] width 20 height 20
